Goal: Check status: Check status

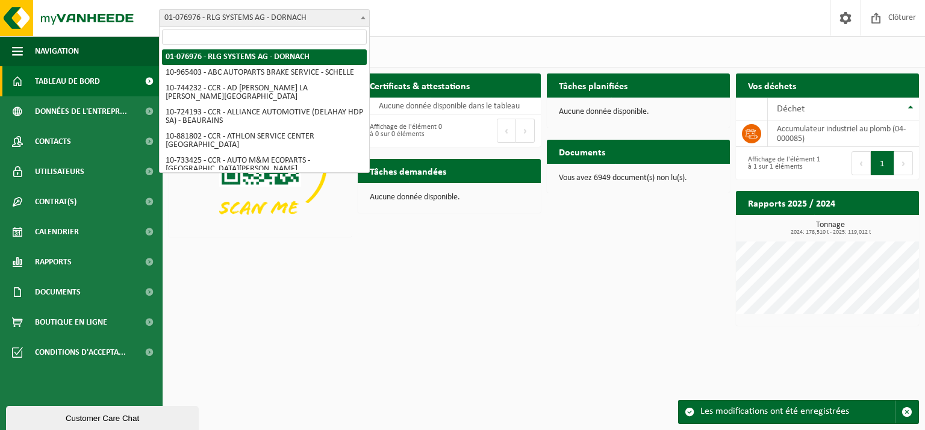
click at [305, 19] on span "01-076976 - RLG SYSTEMS AG - DORNACH" at bounding box center [265, 18] width 210 height 17
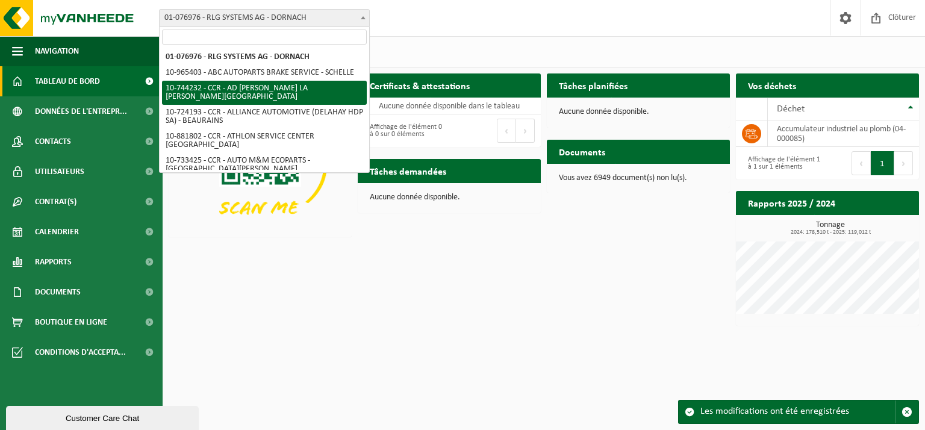
select select "23319"
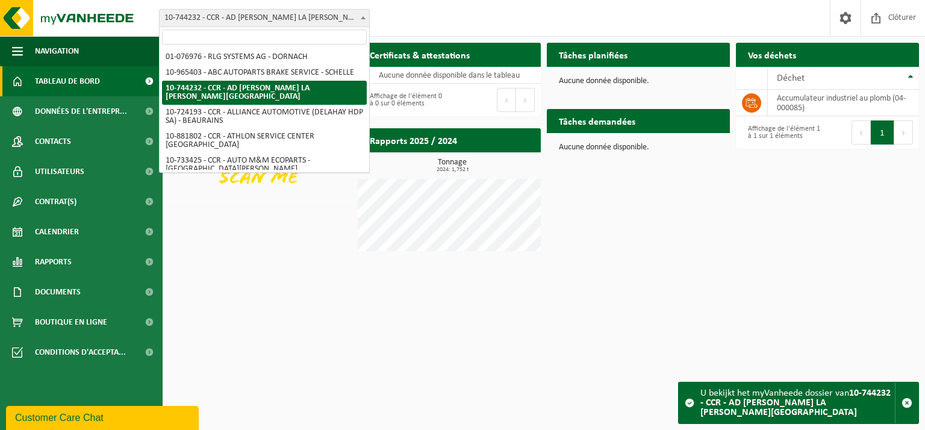
click at [325, 17] on span "10-744232 - CCR - AD DHENIN BESSE LA [PERSON_NAME][GEOGRAPHIC_DATA]" at bounding box center [265, 18] width 210 height 17
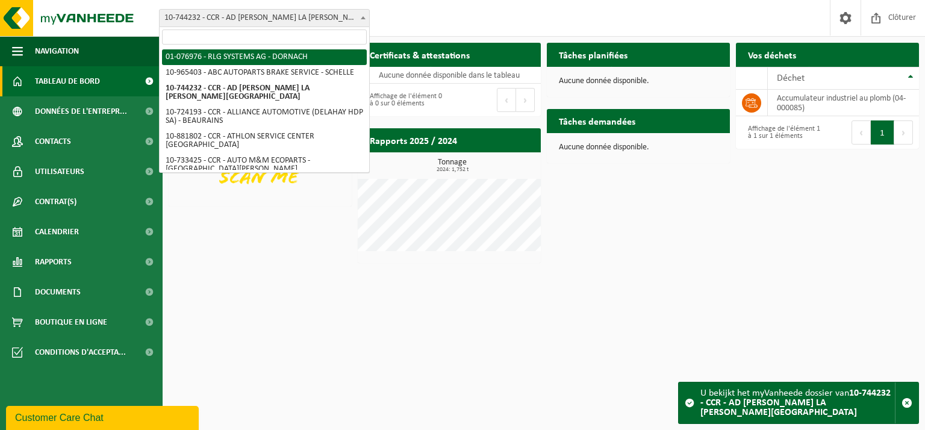
select select "21327"
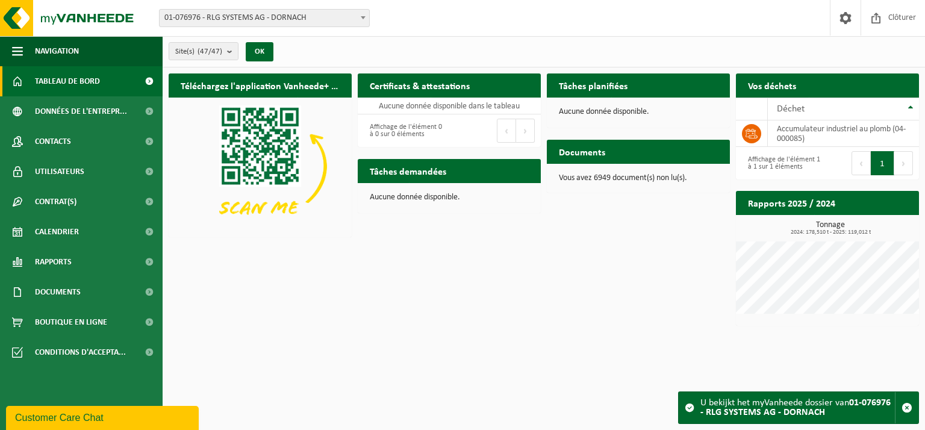
click at [455, 275] on div "Téléchargez l'application Vanheede+ maintenant! Cachez Certificats & attestatio…" at bounding box center [544, 199] width 756 height 264
